Goal: Information Seeking & Learning: Obtain resource

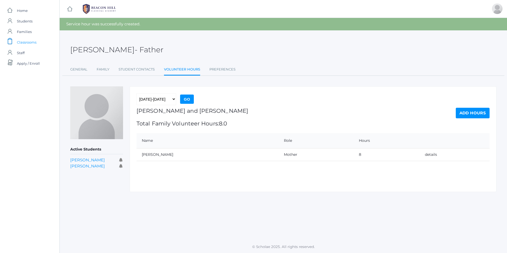
click at [26, 44] on span "Classrooms" at bounding box center [27, 42] width 20 height 11
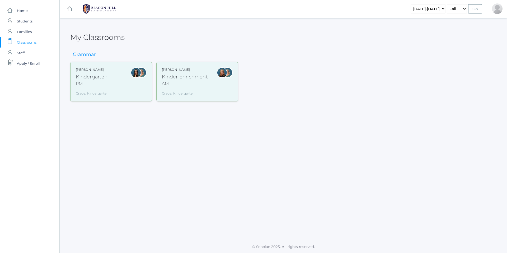
click at [179, 76] on div "Kinder Enrichment" at bounding box center [185, 76] width 46 height 7
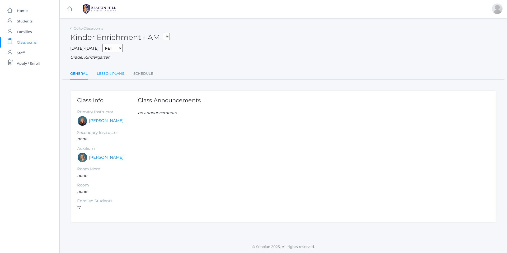
click at [104, 72] on link "Lesson Plans" at bounding box center [110, 73] width 27 height 11
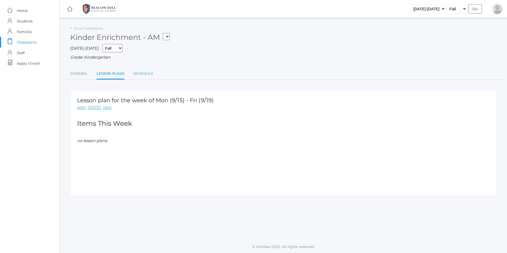
click at [141, 73] on link "Schedule" at bounding box center [144, 73] width 20 height 11
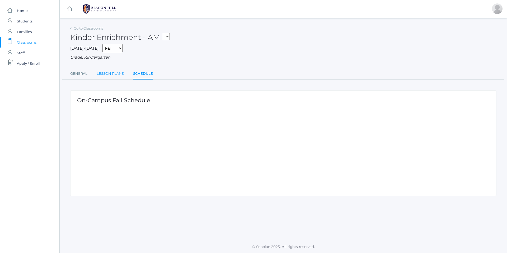
click at [109, 73] on link "Lesson Plans" at bounding box center [110, 73] width 27 height 11
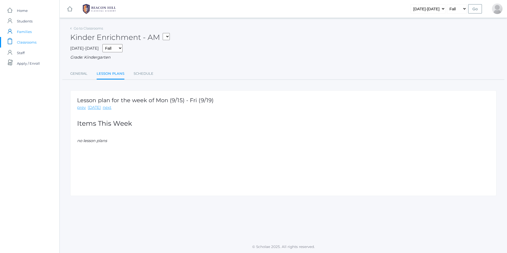
click at [23, 32] on span "Families" at bounding box center [24, 31] width 15 height 11
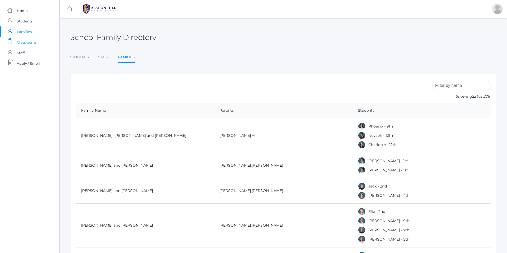
click at [24, 41] on span "Classrooms" at bounding box center [27, 42] width 20 height 11
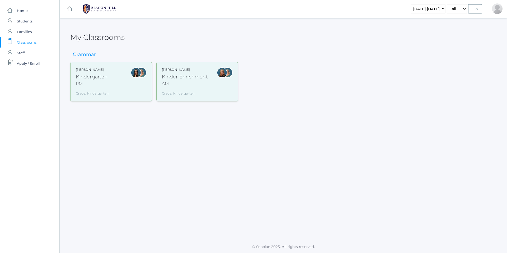
click at [85, 78] on div "Kindergarten" at bounding box center [92, 76] width 33 height 7
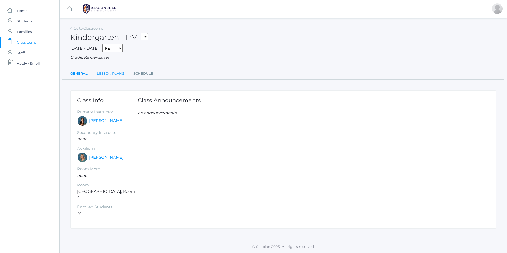
click at [105, 75] on link "Lesson Plans" at bounding box center [110, 73] width 27 height 11
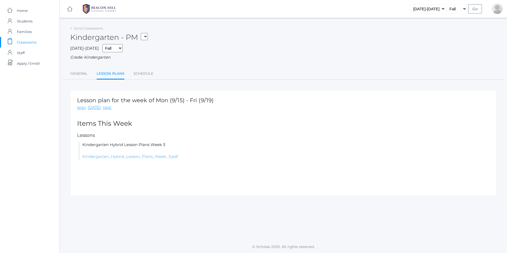
click at [128, 156] on link "Kindergarten_Hybrid_Lesson_Plans_Week_3.pdf" at bounding box center [130, 156] width 96 height 5
